Goal: Communication & Community: Answer question/provide support

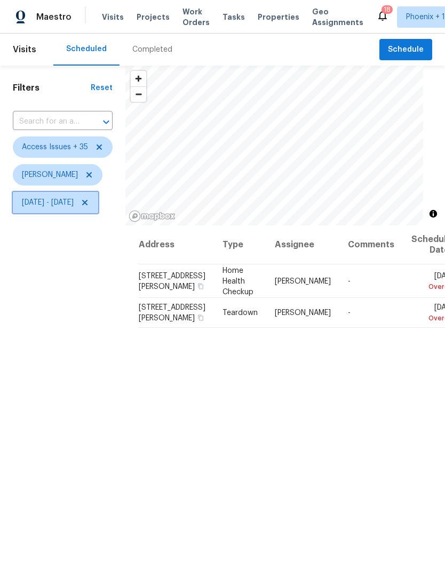
click at [98, 201] on span "Wed, Oct 01 - Tue, Oct 14" at bounding box center [55, 202] width 85 height 21
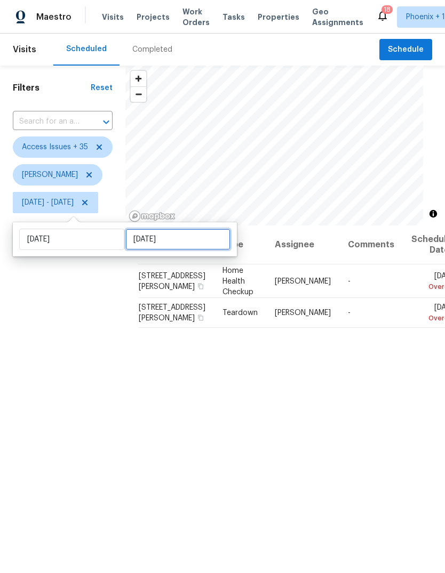
click at [198, 245] on input "Tue, Oct 14" at bounding box center [177, 239] width 105 height 21
select select "9"
select select "2025"
select select "10"
select select "2025"
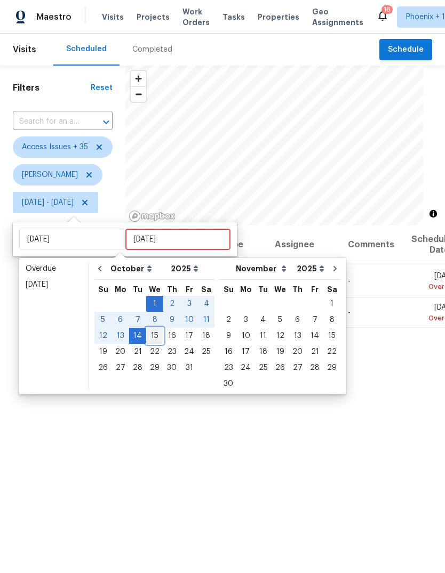
click at [151, 335] on div "15" at bounding box center [154, 335] width 17 height 15
type input "Wed, Oct 15"
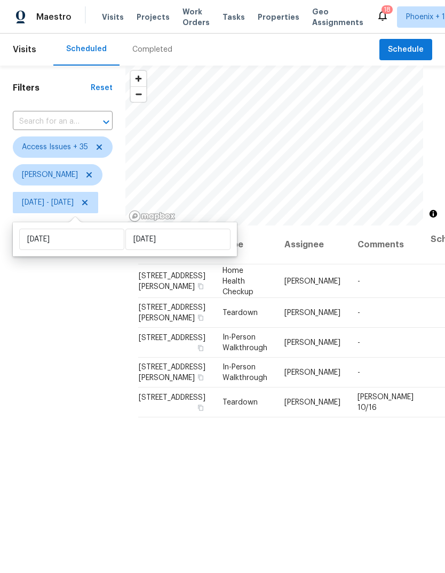
click at [64, 369] on div "Filters Reset ​ Access Issues + 35 Eric Scott Wed, Oct 01 - Wed, Oct 15" at bounding box center [62, 375] width 125 height 618
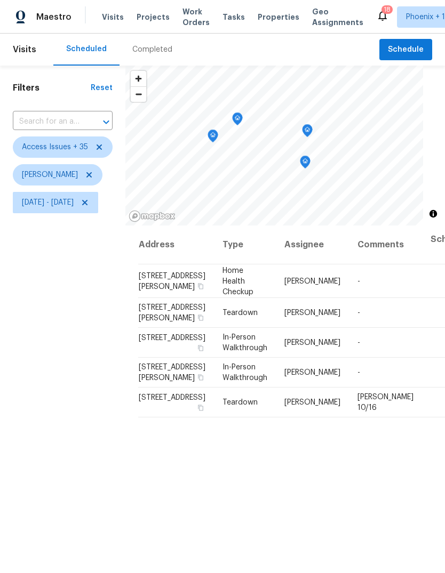
click at [217, 136] on icon "Map marker" at bounding box center [213, 136] width 10 height 12
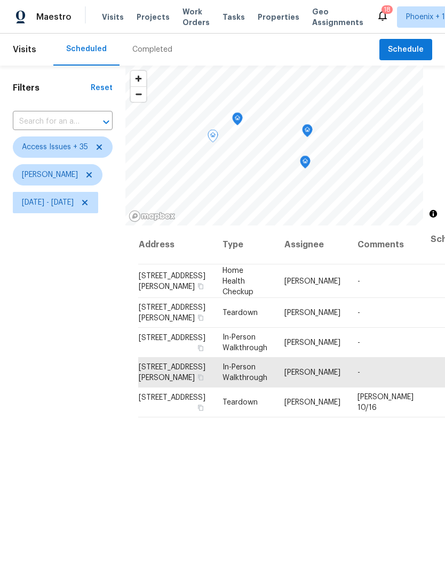
click at [242, 119] on icon "Map marker" at bounding box center [237, 119] width 10 height 12
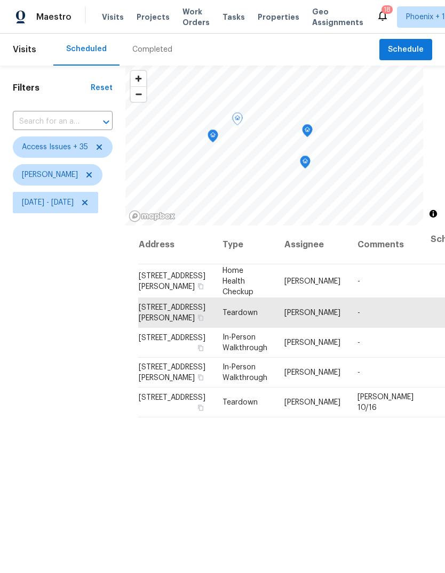
click at [310, 158] on icon "Map marker" at bounding box center [305, 162] width 11 height 13
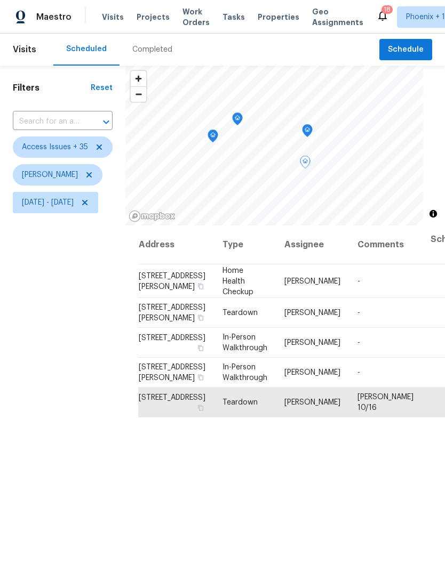
click at [312, 126] on icon "Map marker" at bounding box center [307, 130] width 11 height 13
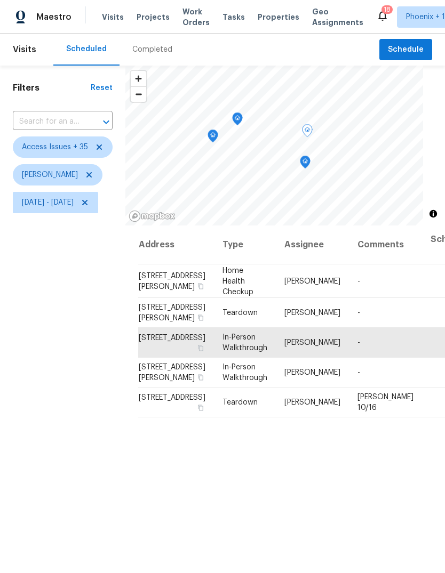
click at [215, 134] on icon "Map marker" at bounding box center [212, 134] width 5 height 3
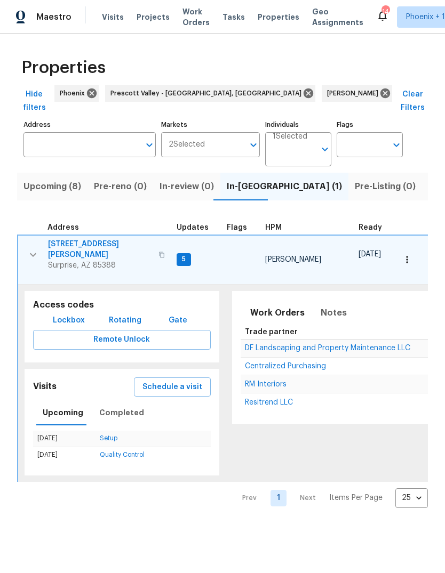
click at [258, 381] on span "RM Interiors" at bounding box center [266, 384] width 42 height 7
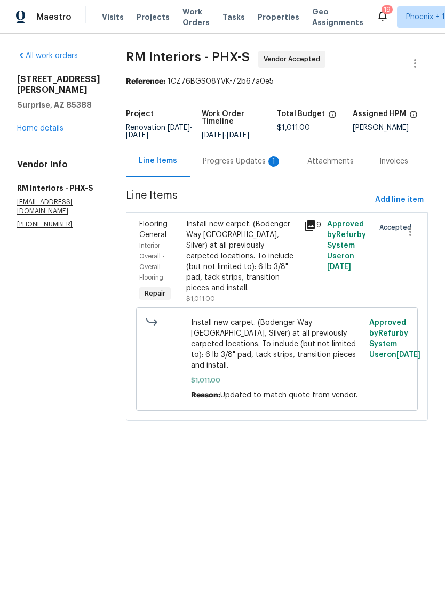
click at [225, 166] on div "Progress Updates 1" at bounding box center [242, 161] width 79 height 11
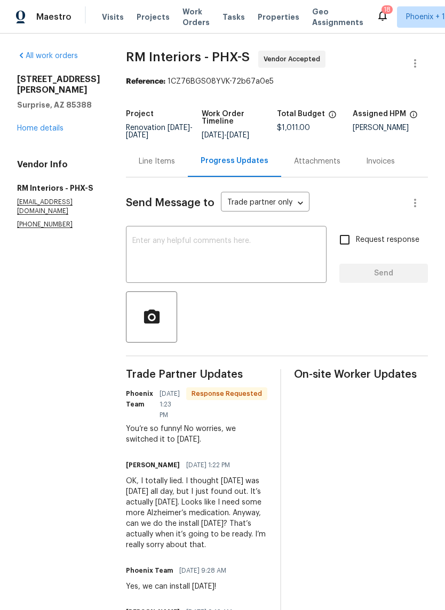
click at [250, 251] on textarea at bounding box center [226, 255] width 188 height 37
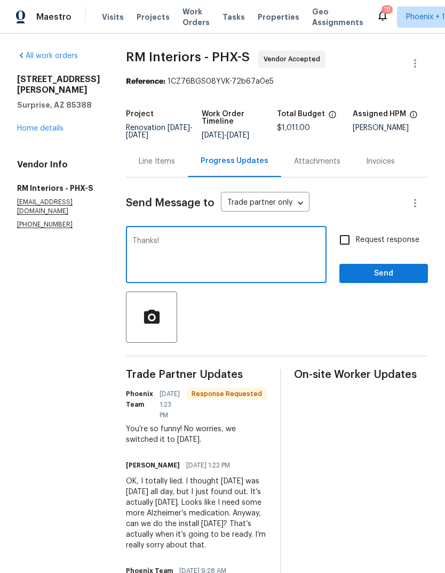
type textarea "Thanks!"
click at [389, 272] on span "Send" at bounding box center [383, 273] width 71 height 13
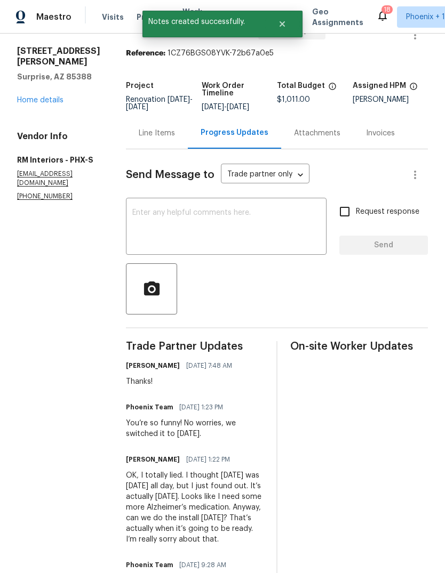
scroll to position [29, 0]
